Goal: Check status: Check status

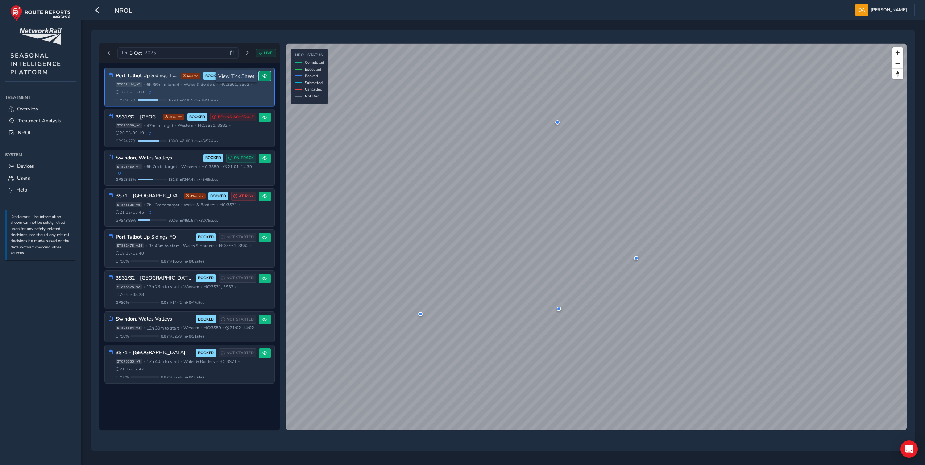
click at [263, 74] on span at bounding box center [264, 76] width 4 height 4
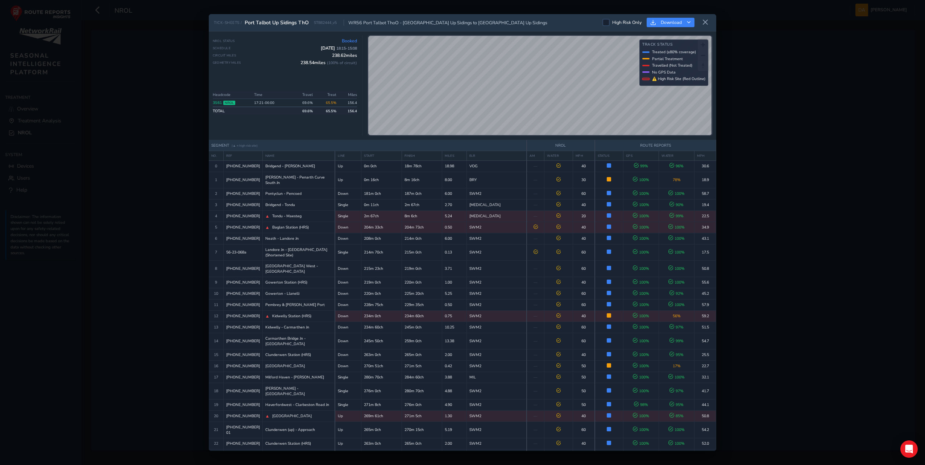
click at [702, 20] on icon at bounding box center [705, 22] width 7 height 7
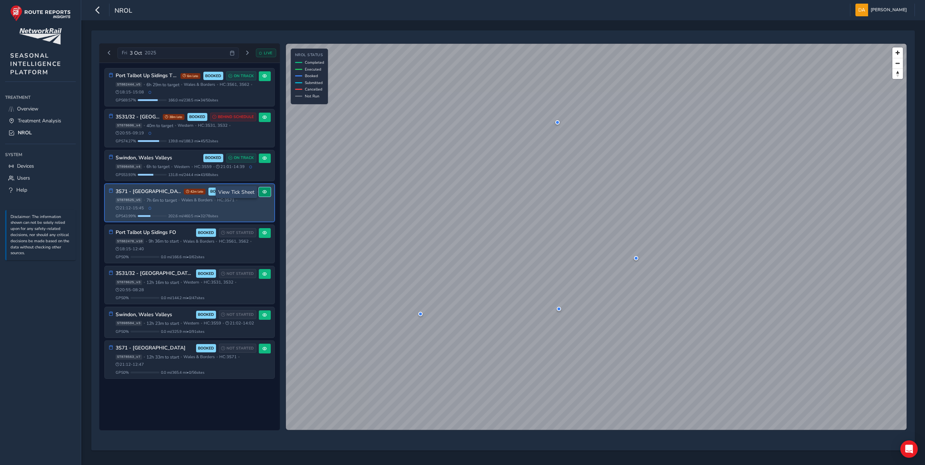
click at [265, 190] on span at bounding box center [264, 192] width 4 height 4
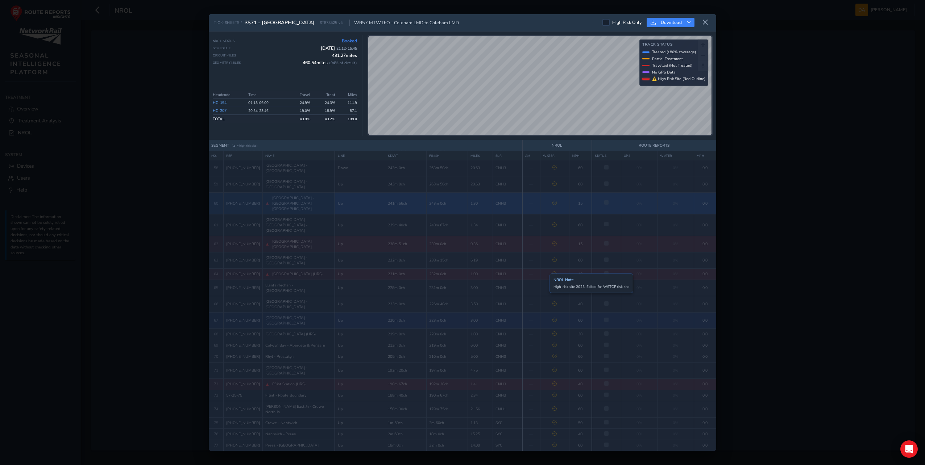
scroll to position [981, 0]
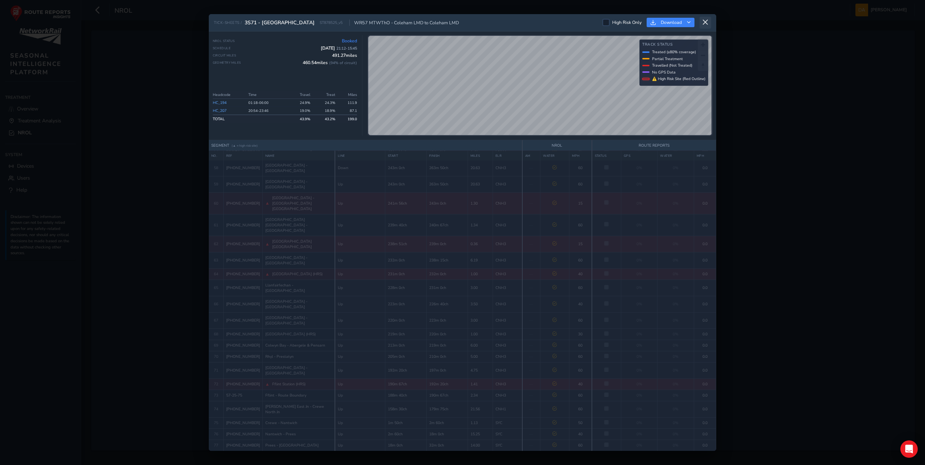
click at [703, 18] on button at bounding box center [705, 23] width 12 height 12
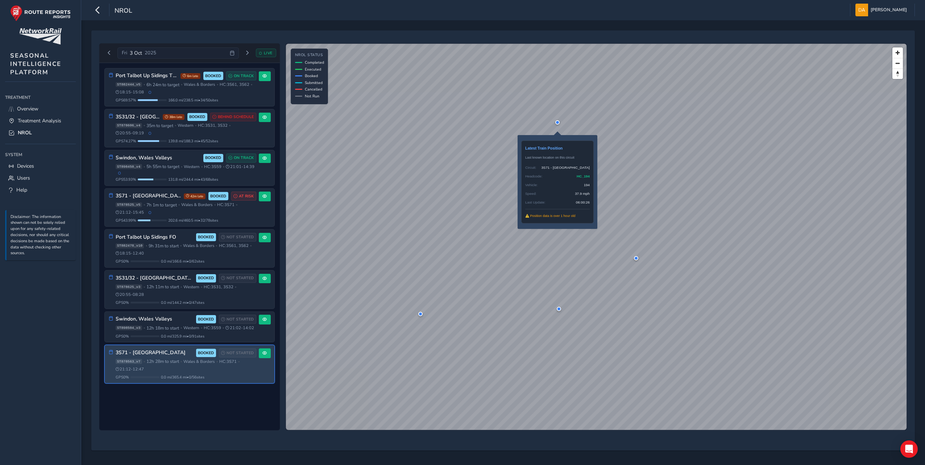
click at [557, 122] on div at bounding box center [557, 122] width 4 height 4
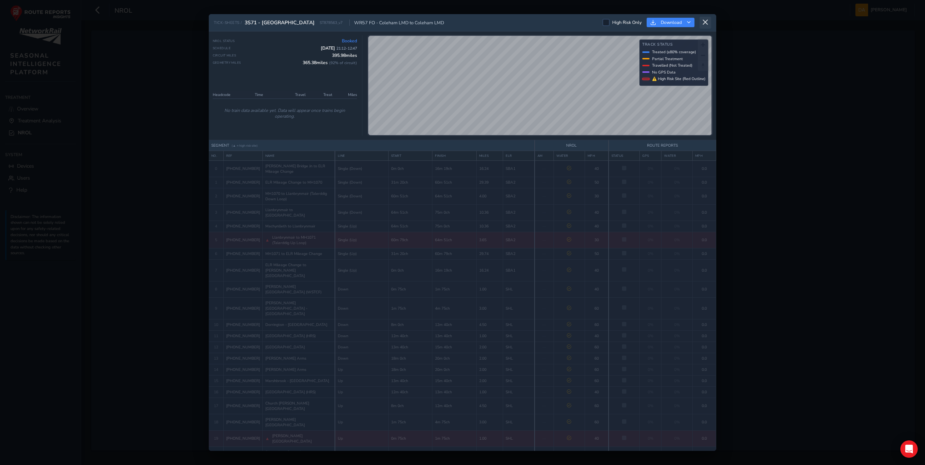
click at [706, 19] on icon at bounding box center [705, 22] width 7 height 7
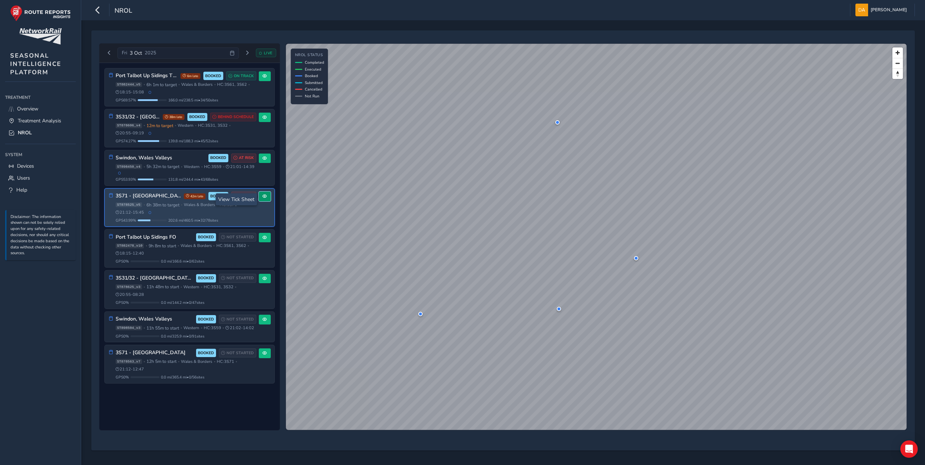
click at [263, 197] on span at bounding box center [264, 196] width 4 height 4
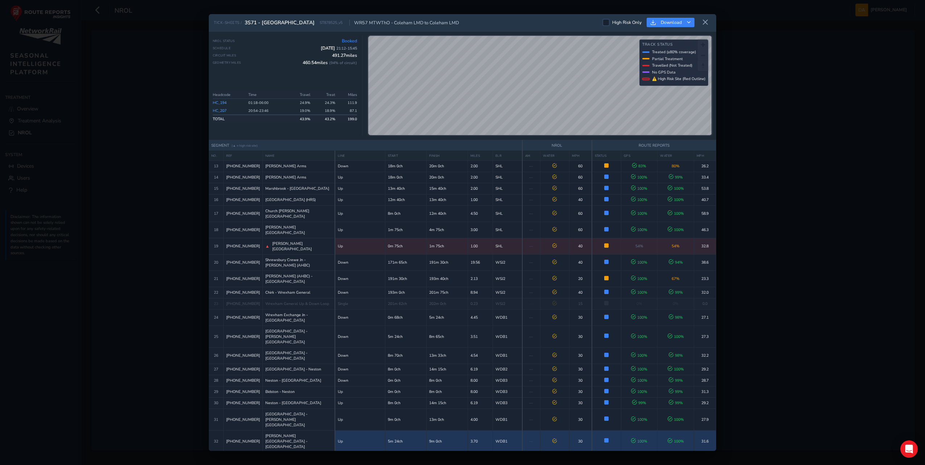
scroll to position [184, 0]
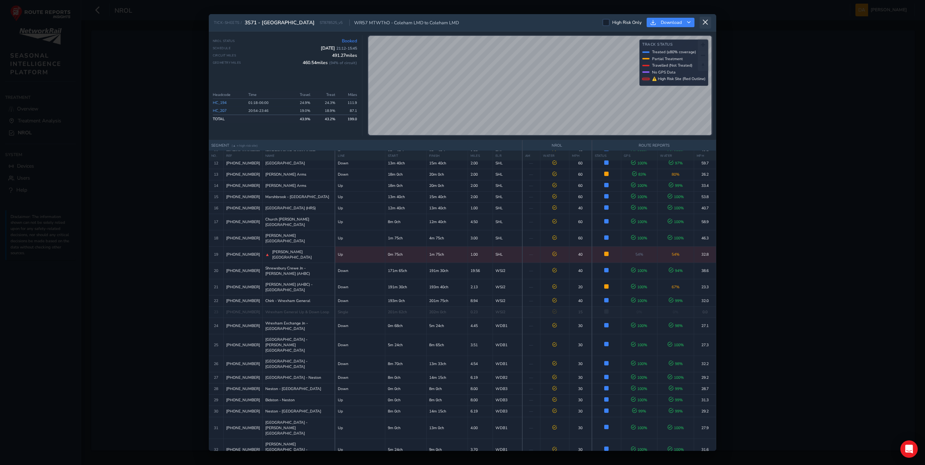
click at [704, 20] on icon at bounding box center [705, 22] width 7 height 7
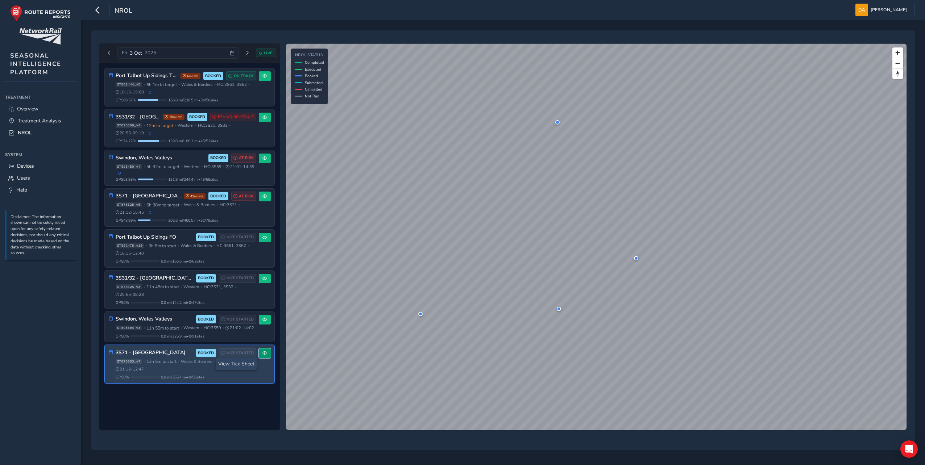
click at [265, 355] on span at bounding box center [264, 353] width 4 height 4
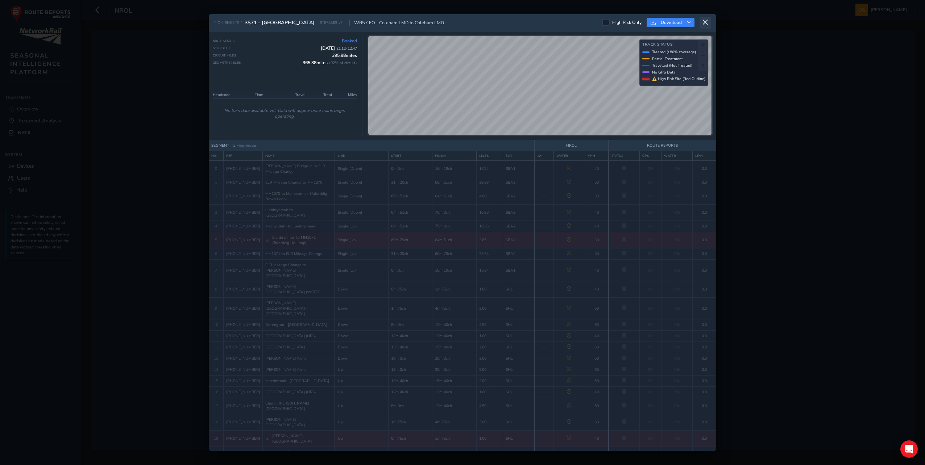
click at [707, 22] on icon at bounding box center [705, 22] width 7 height 7
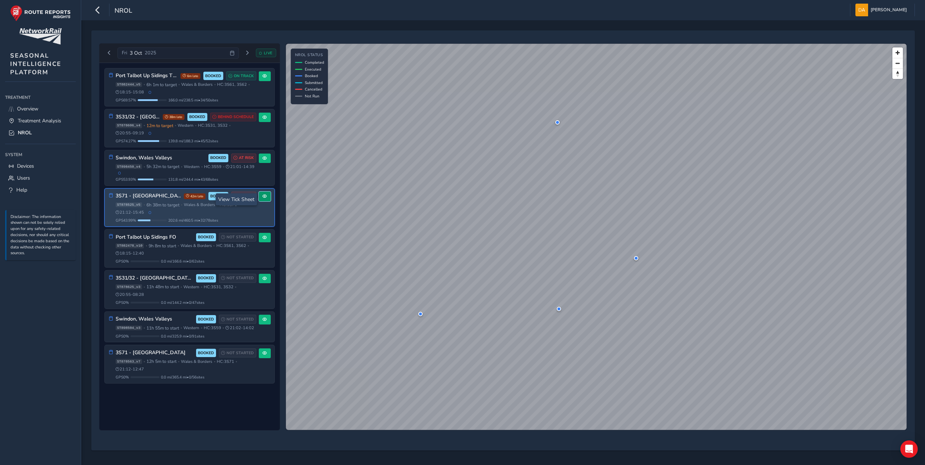
click at [267, 200] on button at bounding box center [265, 197] width 12 height 10
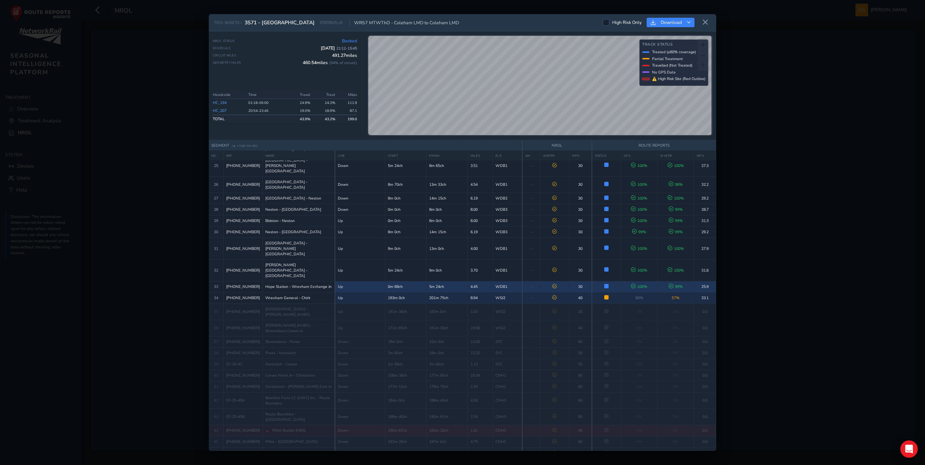
scroll to position [435, 0]
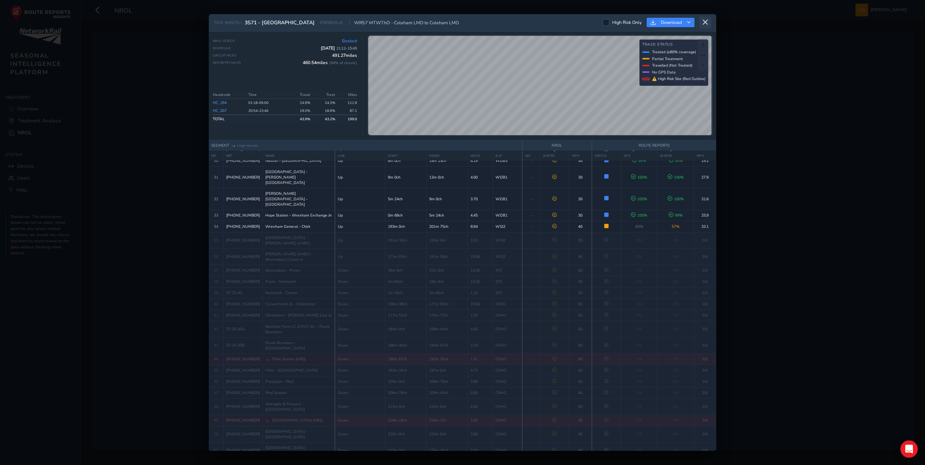
click at [708, 19] on icon at bounding box center [705, 22] width 7 height 7
